Goal: Information Seeking & Learning: Learn about a topic

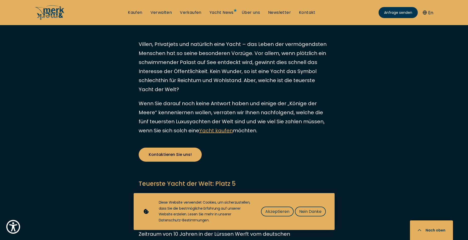
scroll to position [251, 0]
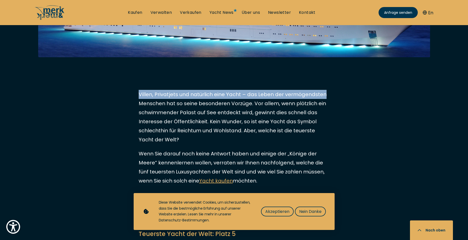
drag, startPoint x: 137, startPoint y: 93, endPoint x: 324, endPoint y: 97, distance: 187.7
click at [324, 97] on p "Villen, Privatjets und natürlich eine Yacht – das Leben der vermögendsten Mensc…" at bounding box center [234, 117] width 191 height 54
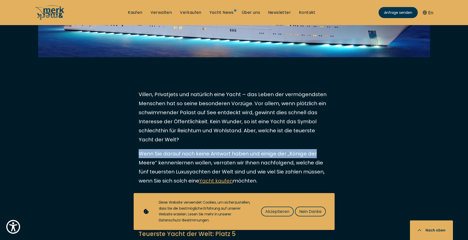
drag, startPoint x: 132, startPoint y: 153, endPoint x: 323, endPoint y: 155, distance: 190.5
click at [323, 155] on p "Wenn Sie darauf noch keine Antwort haben und einige der „Könige der Meere“ kenn…" at bounding box center [234, 167] width 191 height 36
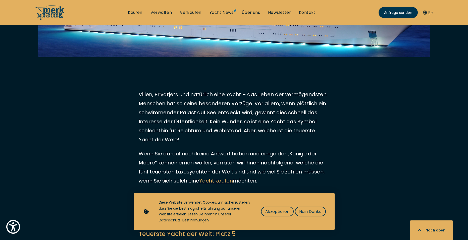
scroll to position [402, 0]
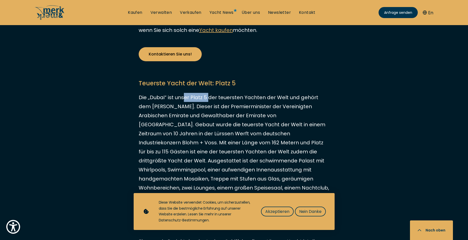
drag, startPoint x: 184, startPoint y: 101, endPoint x: 208, endPoint y: 100, distance: 24.4
click at [208, 100] on p "Die „Dubai“ ist unser Platz 5 der teuersten Yachten der Welt und gehört dem [PE…" at bounding box center [234, 152] width 191 height 118
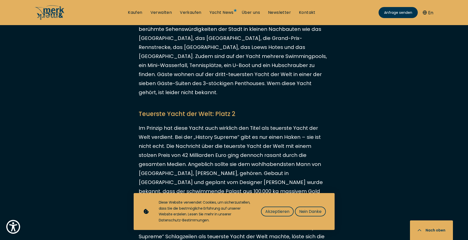
scroll to position [854, 0]
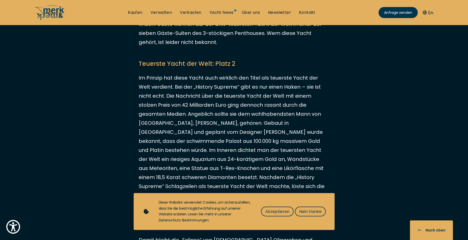
drag, startPoint x: 225, startPoint y: 177, endPoint x: 239, endPoint y: 179, distance: 14.3
click at [239, 179] on p "Im Prinzip hat diese Yacht auch wirklich den Titel als teuerste Yacht der Welt …" at bounding box center [234, 141] width 191 height 136
click at [231, 178] on p "Im Prinzip hat diese Yacht auch wirklich den Titel als teuerste Yacht der Welt …" at bounding box center [234, 141] width 191 height 136
drag, startPoint x: 224, startPoint y: 178, endPoint x: 255, endPoint y: 181, distance: 30.3
click at [255, 181] on p "Im Prinzip hat diese Yacht auch wirklich den Titel als teuerste Yacht der Welt …" at bounding box center [234, 141] width 191 height 136
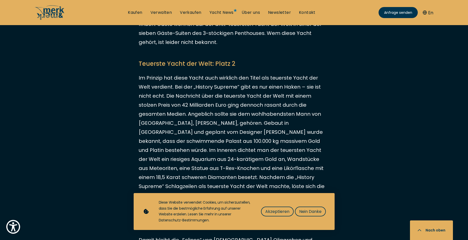
copy p "OneHundred"
click at [237, 136] on p "Im Prinzip hat diese Yacht auch wirklich den Titel als teuerste Yacht der Welt …" at bounding box center [234, 141] width 191 height 136
drag, startPoint x: 152, startPoint y: 78, endPoint x: 160, endPoint y: 79, distance: 8.1
click at [160, 79] on p "Im Prinzip hat diese Yacht auch wirklich den Titel als teuerste Yacht der Welt …" at bounding box center [234, 141] width 191 height 136
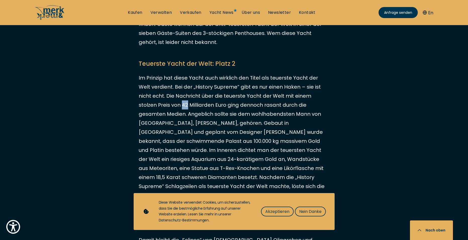
drag, startPoint x: 149, startPoint y: 86, endPoint x: 155, endPoint y: 87, distance: 6.4
click at [155, 87] on p "Im Prinzip hat diese Yacht auch wirklich den Titel als teuerste Yacht der Welt …" at bounding box center [234, 141] width 191 height 136
drag, startPoint x: 155, startPoint y: 87, endPoint x: 152, endPoint y: 86, distance: 3.3
click at [152, 86] on p "Im Prinzip hat diese Yacht auch wirklich den Titel als teuerste Yacht der Welt …" at bounding box center [234, 141] width 191 height 136
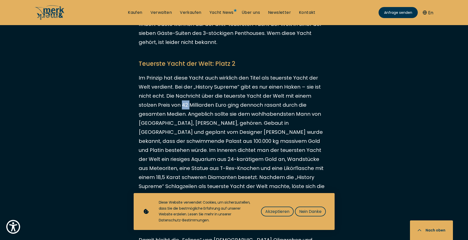
click at [152, 86] on p "Im Prinzip hat diese Yacht auch wirklich den Titel als teuerste Yacht der Welt …" at bounding box center [234, 141] width 191 height 136
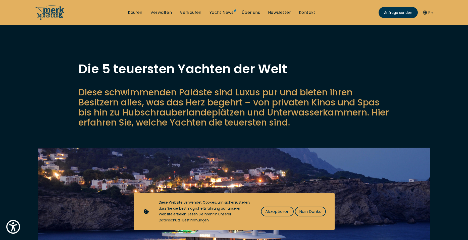
scroll to position [101, 0]
